Goal: Information Seeking & Learning: Learn about a topic

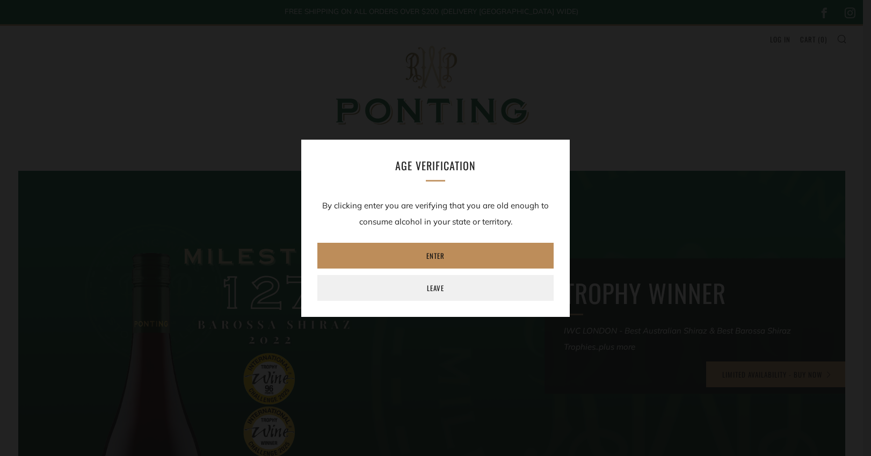
click at [455, 255] on link "Enter" at bounding box center [435, 256] width 236 height 26
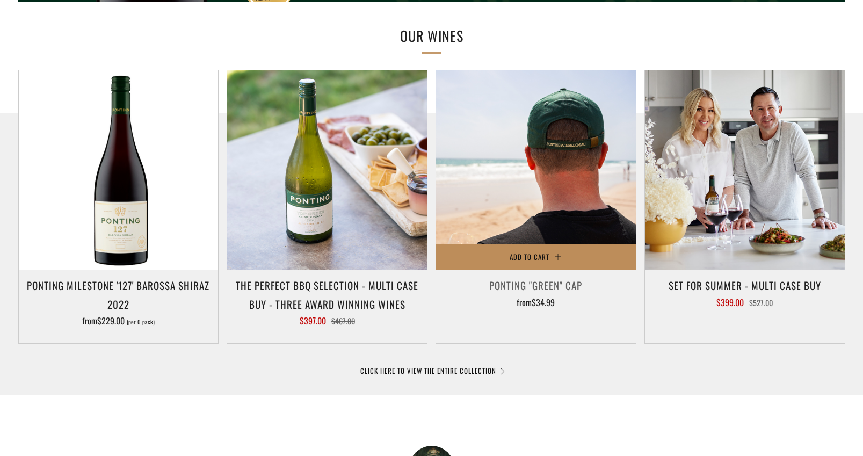
scroll to position [557, 0]
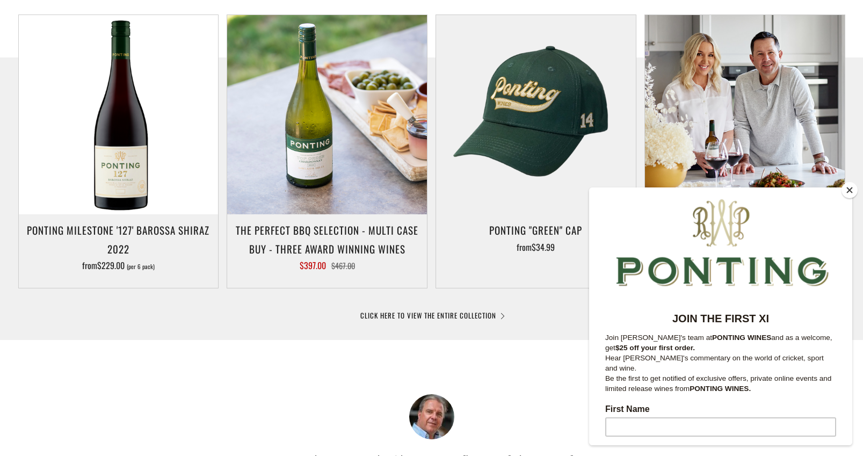
click at [848, 193] on button "Close" at bounding box center [849, 190] width 16 height 16
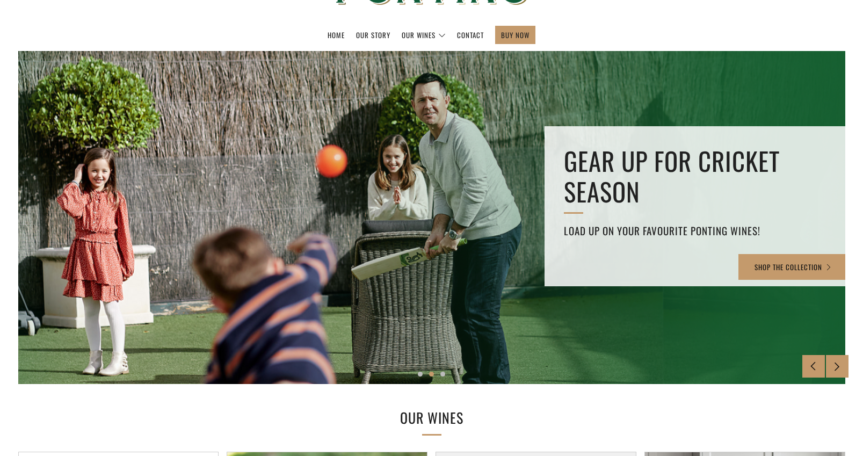
scroll to position [0, 0]
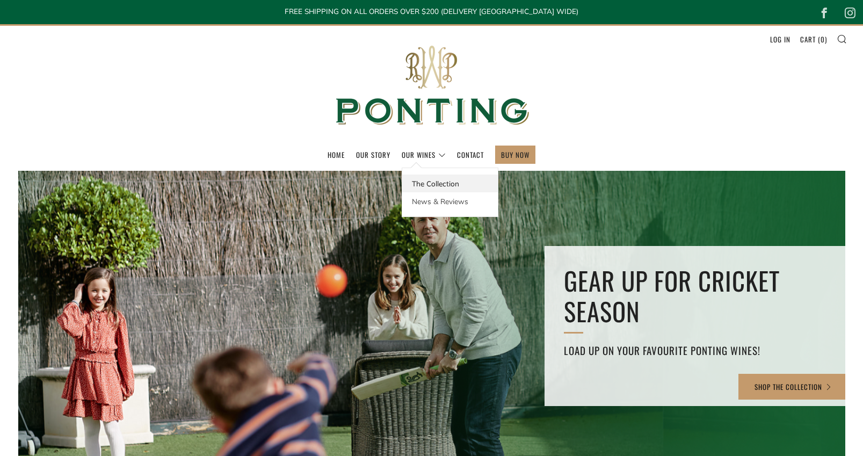
click at [441, 187] on link "The Collection" at bounding box center [450, 183] width 96 height 18
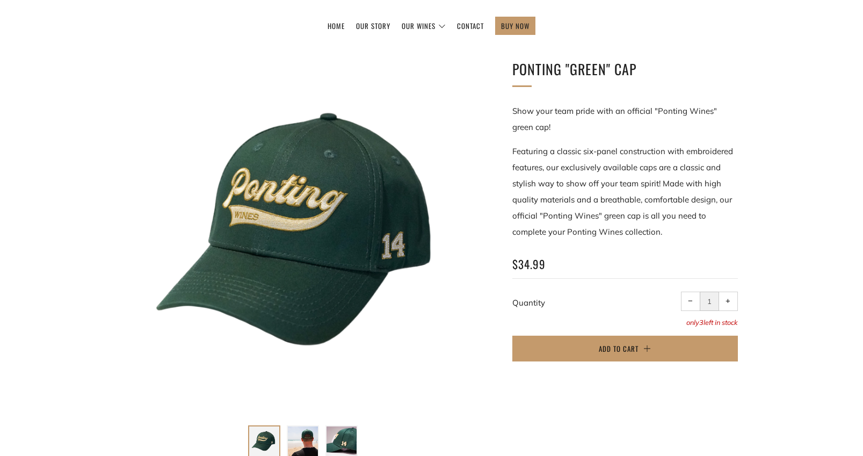
scroll to position [217, 0]
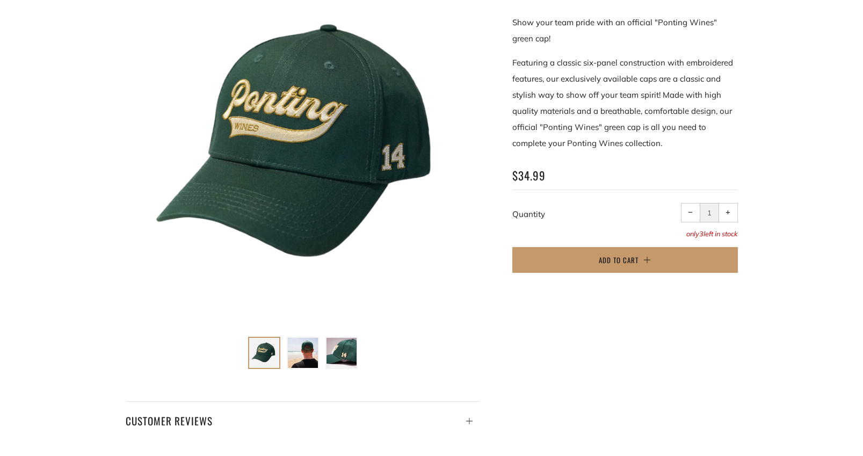
click at [313, 348] on img at bounding box center [303, 353] width 30 height 30
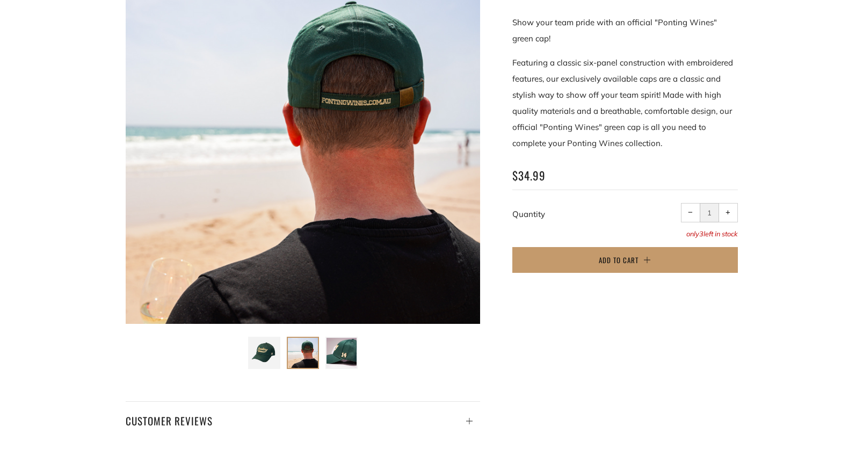
click at [325, 352] on div at bounding box center [341, 353] width 32 height 32
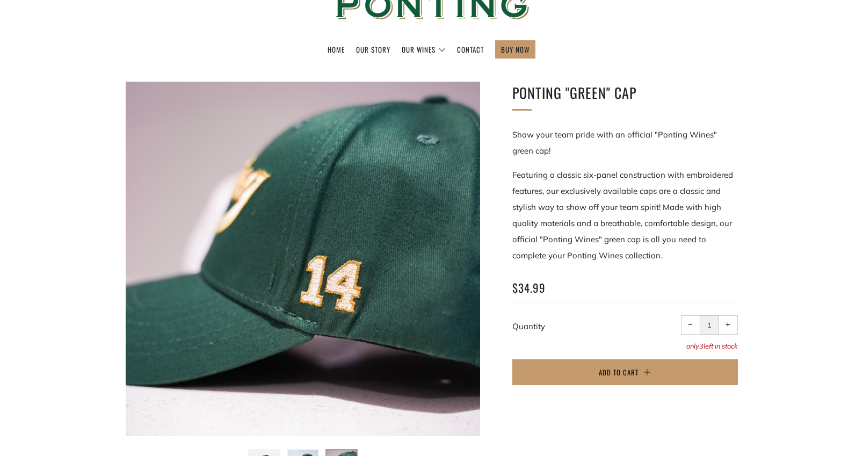
scroll to position [291, 0]
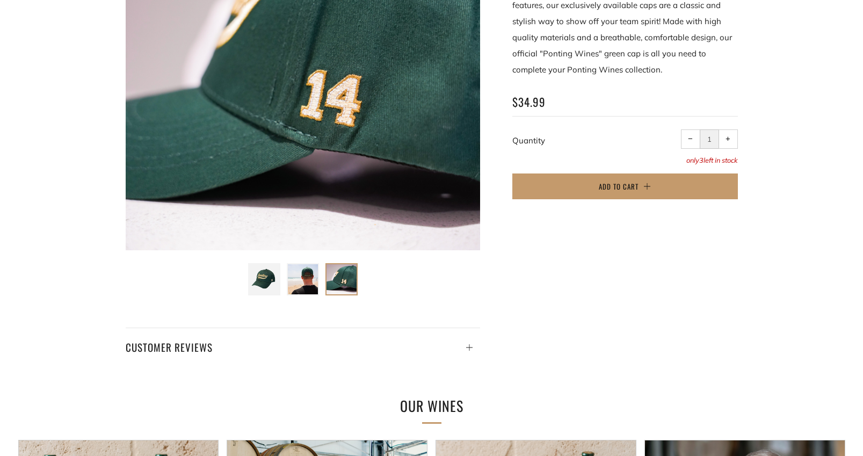
click at [267, 271] on img at bounding box center [264, 279] width 30 height 30
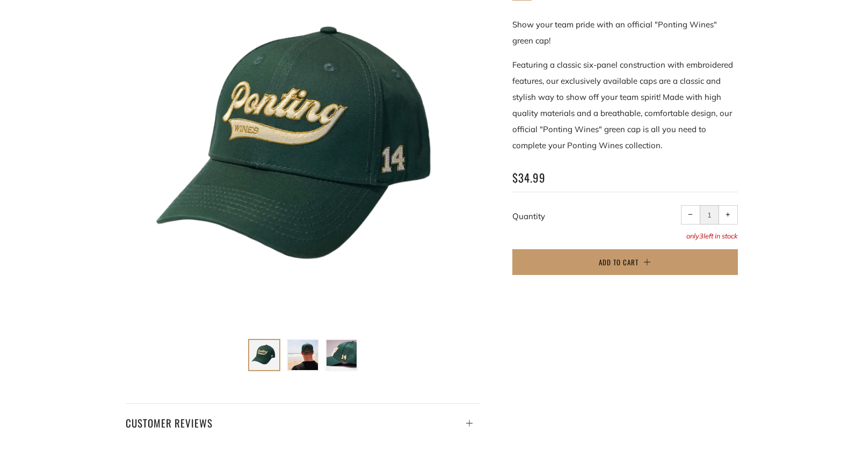
scroll to position [0, 0]
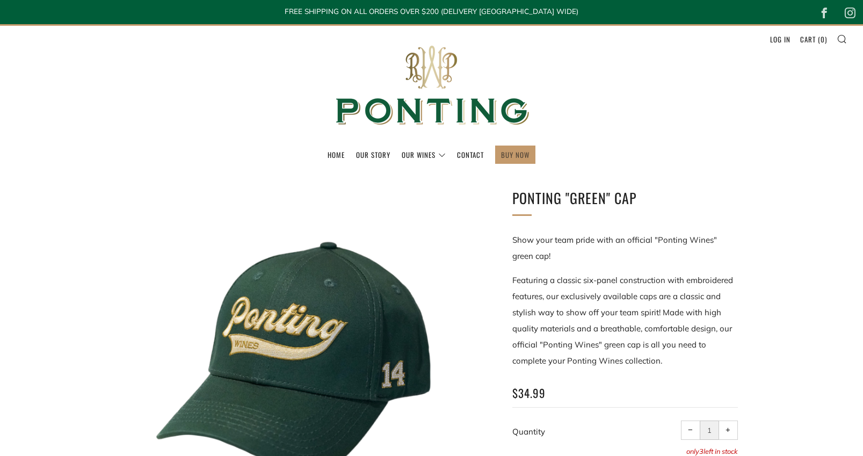
click at [507, 154] on link "BUY NOW" at bounding box center [515, 154] width 28 height 17
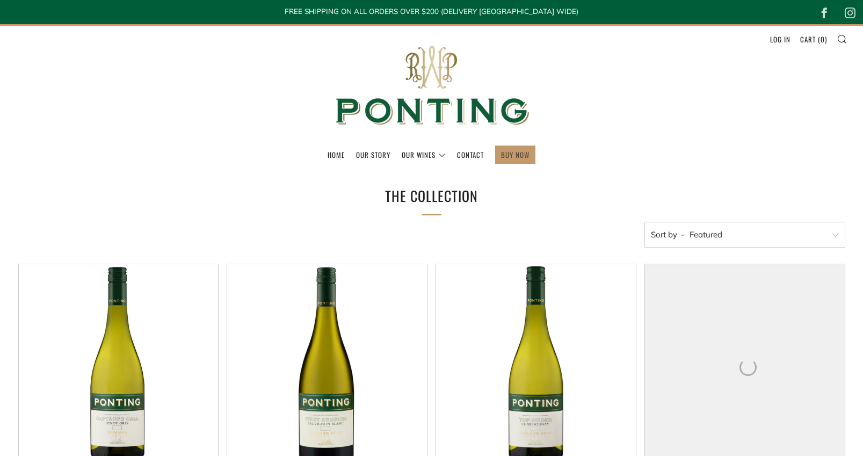
click at [510, 157] on link "BUY NOW" at bounding box center [515, 154] width 28 height 17
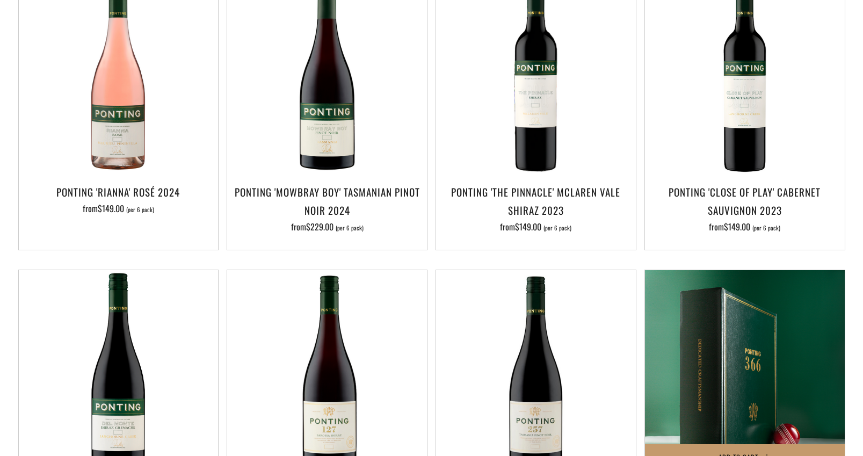
scroll to position [726, 0]
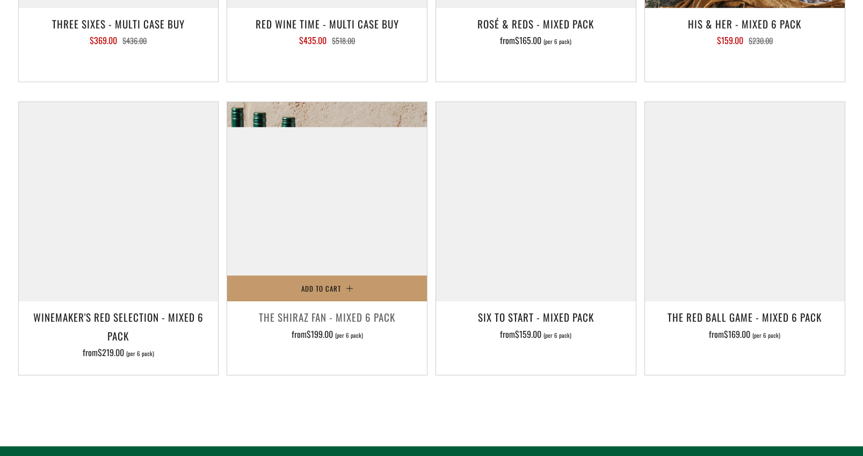
scroll to position [1724, 0]
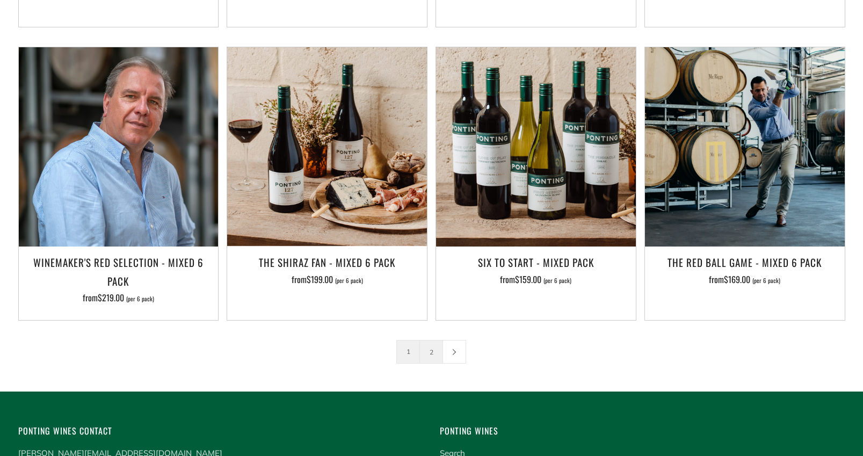
click at [435, 340] on link "2" at bounding box center [431, 351] width 23 height 23
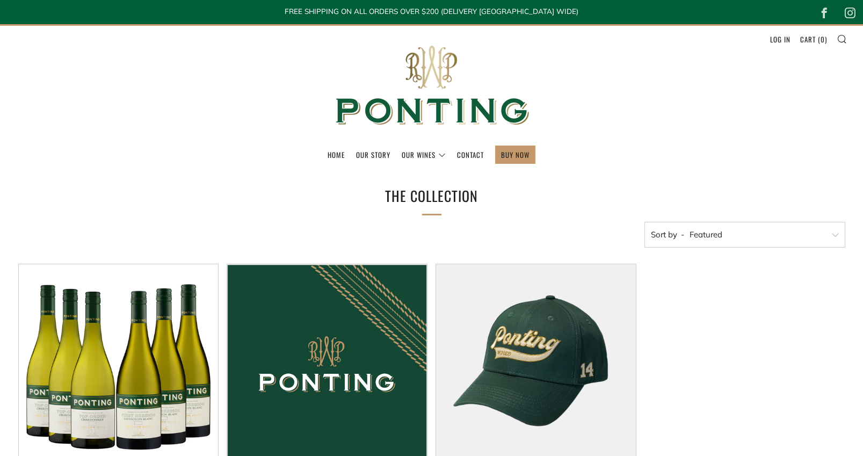
scroll to position [203, 0]
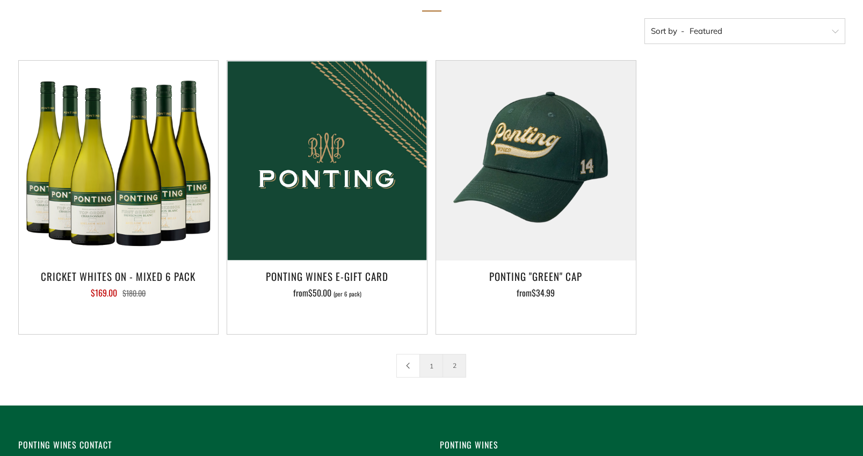
click at [426, 367] on link "1" at bounding box center [431, 365] width 23 height 23
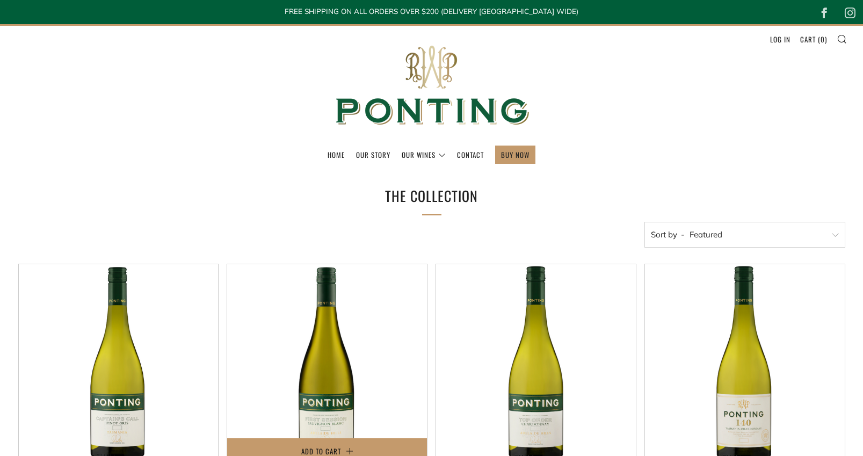
scroll to position [180, 0]
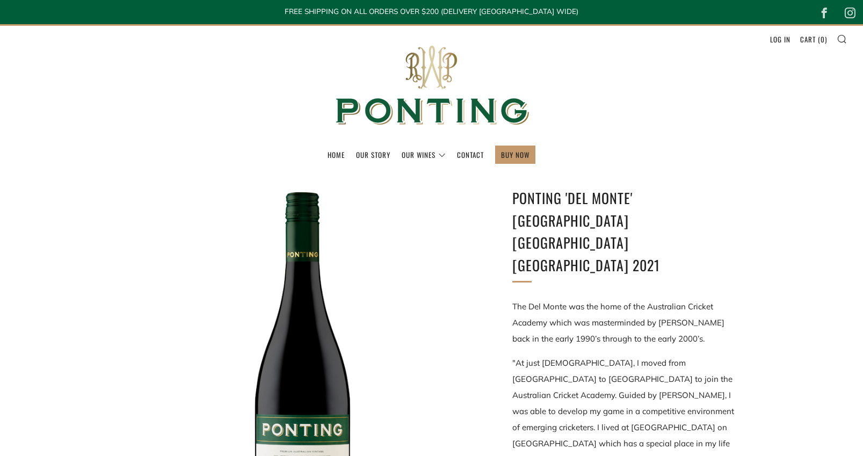
scroll to position [29, 0]
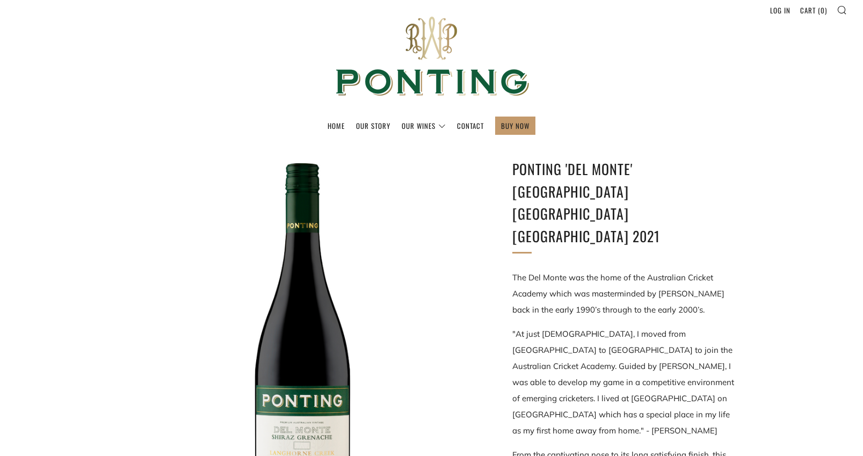
drag, startPoint x: 593, startPoint y: 241, endPoint x: 685, endPoint y: 240, distance: 92.9
click at [685, 269] on p "The Del Monte was the home of the Australian Cricket Academy which was mastermi…" at bounding box center [624, 293] width 225 height 48
click at [645, 269] on p "The Del Monte was the home of the Australian Cricket Academy which was mastermi…" at bounding box center [624, 293] width 225 height 48
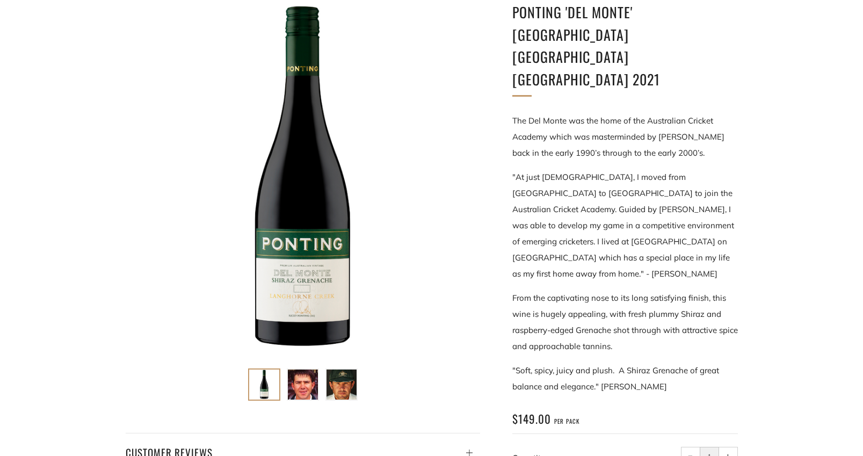
click at [316, 389] on img at bounding box center [303, 384] width 30 height 30
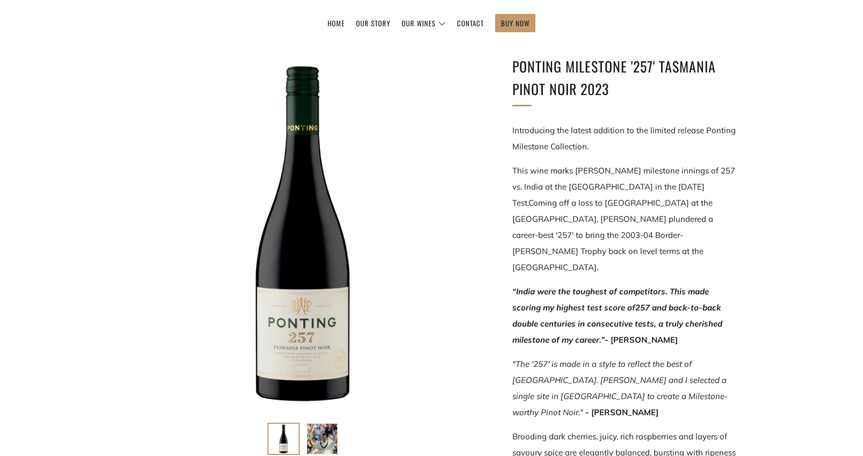
scroll to position [225, 0]
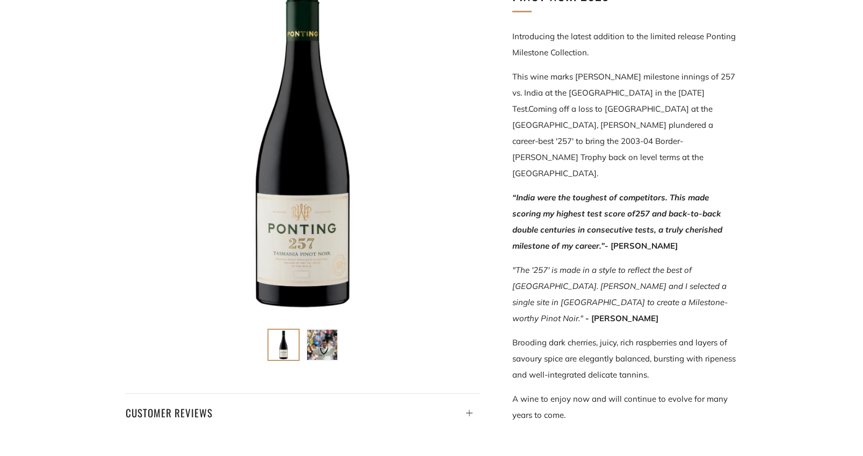
click at [322, 342] on img at bounding box center [322, 345] width 30 height 30
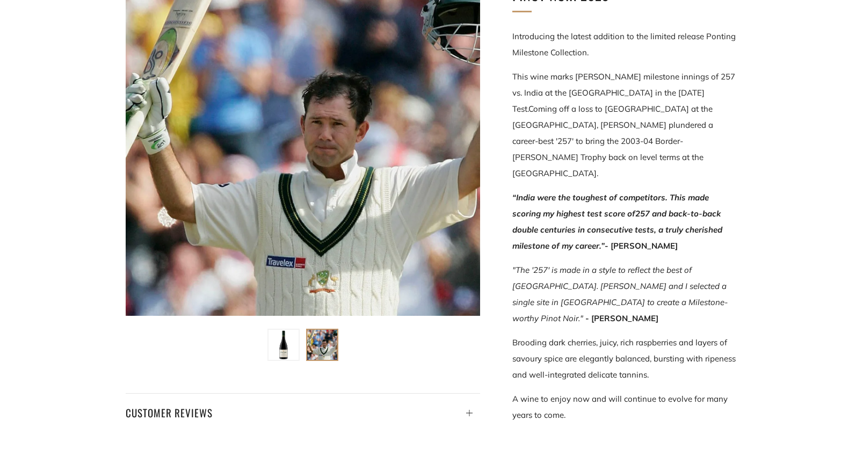
click at [299, 344] on div at bounding box center [283, 344] width 32 height 32
